Goal: Task Accomplishment & Management: Use online tool/utility

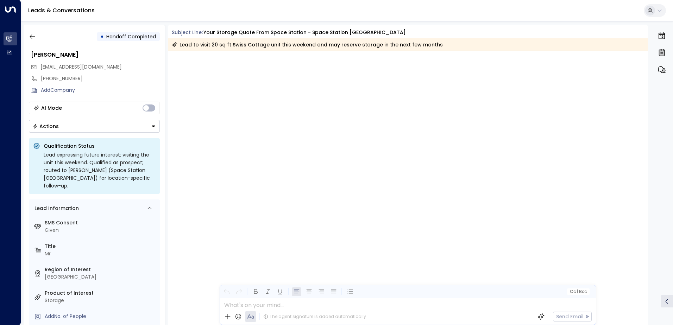
scroll to position [775, 0]
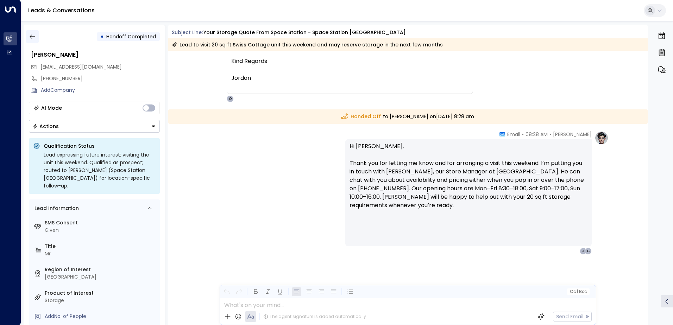
click at [30, 36] on icon "button" at bounding box center [32, 36] width 7 height 7
click at [33, 34] on icon "button" at bounding box center [32, 36] width 7 height 7
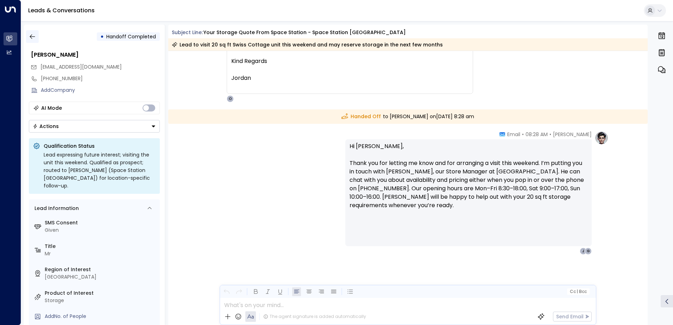
click at [33, 34] on icon "button" at bounding box center [32, 36] width 7 height 7
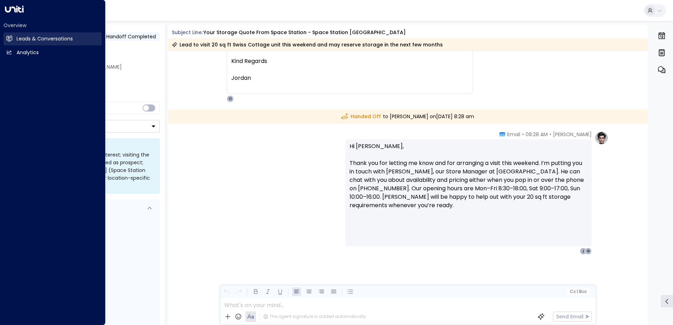
click at [25, 42] on h2 "Leads & Conversations" at bounding box center [45, 38] width 56 height 7
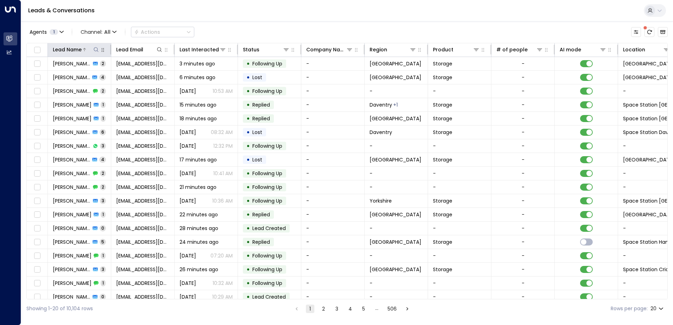
click at [95, 48] on icon at bounding box center [96, 50] width 6 height 6
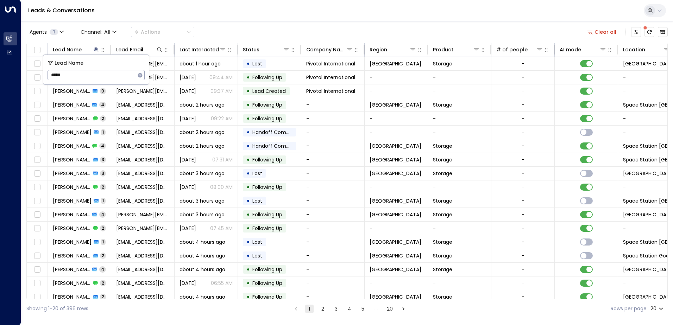
type input "******"
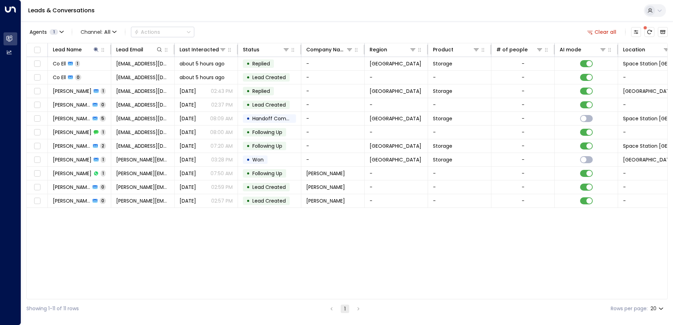
click at [238, 18] on div "Leads & Conversations" at bounding box center [347, 10] width 652 height 21
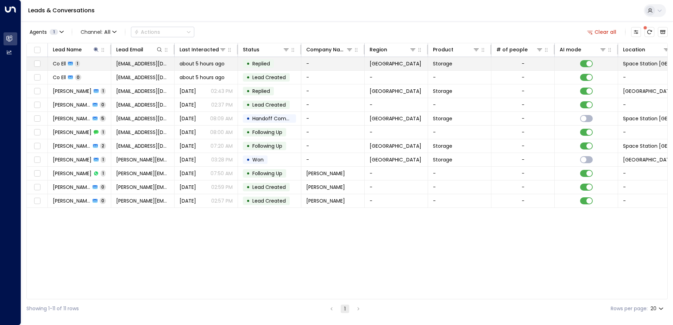
click at [268, 62] on span "Replied" at bounding box center [261, 63] width 18 height 7
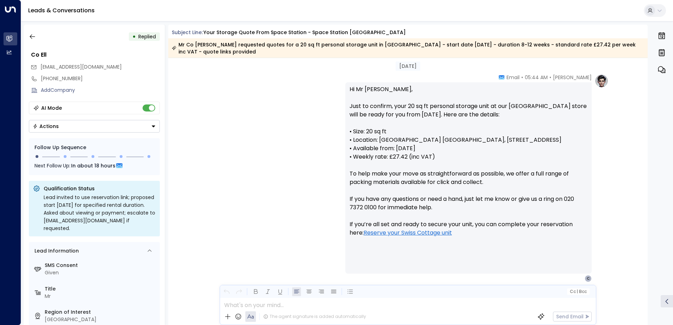
scroll to position [268, 0]
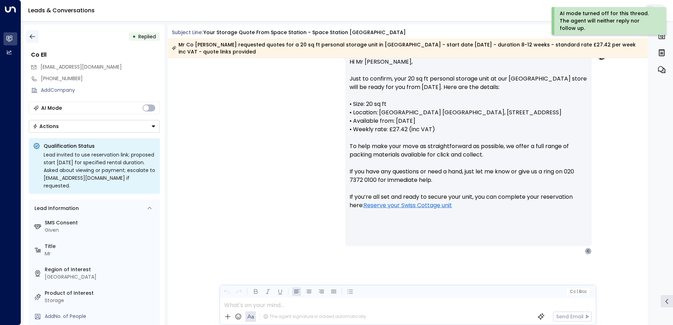
click at [31, 38] on icon "button" at bounding box center [32, 36] width 5 height 5
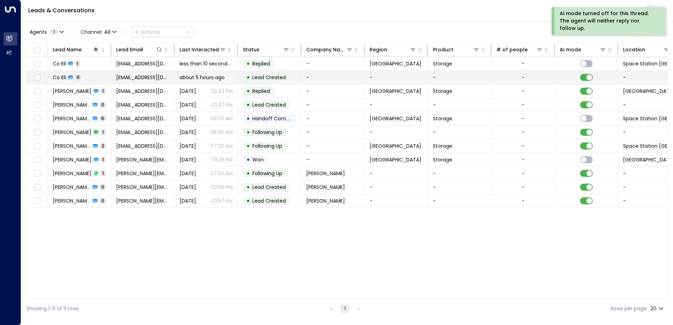
click at [275, 77] on span "Lead Created" at bounding box center [268, 77] width 33 height 7
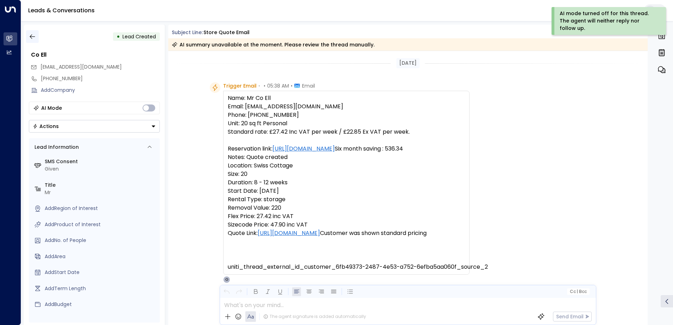
click at [28, 34] on button "button" at bounding box center [32, 36] width 13 height 13
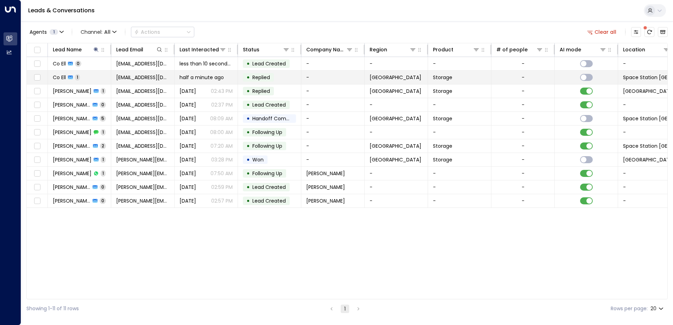
click at [277, 80] on td "• Replied" at bounding box center [269, 77] width 63 height 13
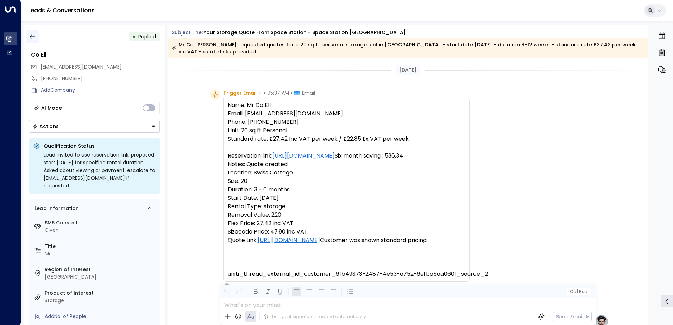
click at [32, 37] on icon "button" at bounding box center [32, 36] width 7 height 7
